Goal: Find specific page/section: Find specific page/section

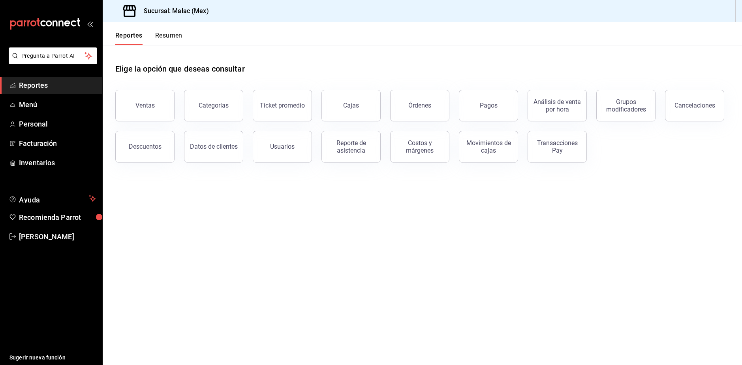
click at [171, 48] on div "Elige la opción que deseas consultar" at bounding box center [422, 62] width 614 height 35
click at [175, 37] on button "Resumen" at bounding box center [168, 38] width 27 height 13
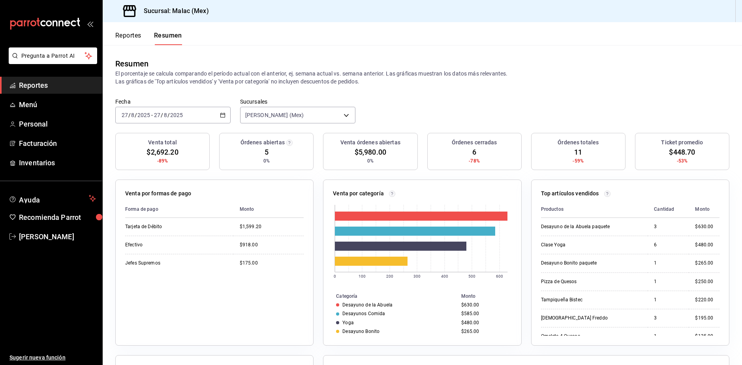
click at [38, 82] on span "Reportes" at bounding box center [57, 85] width 77 height 11
